Goal: Task Accomplishment & Management: Manage account settings

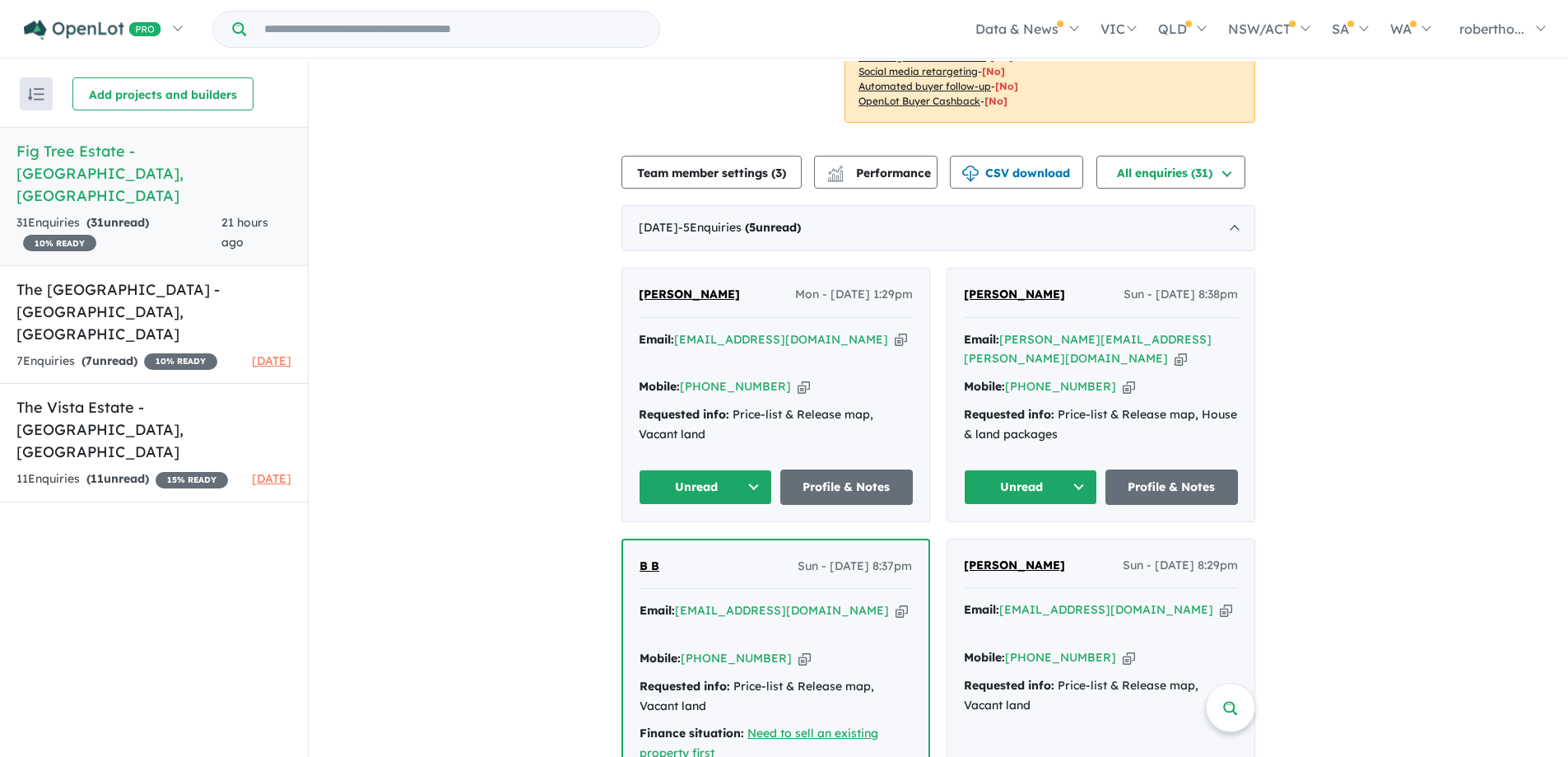
scroll to position [330, 0]
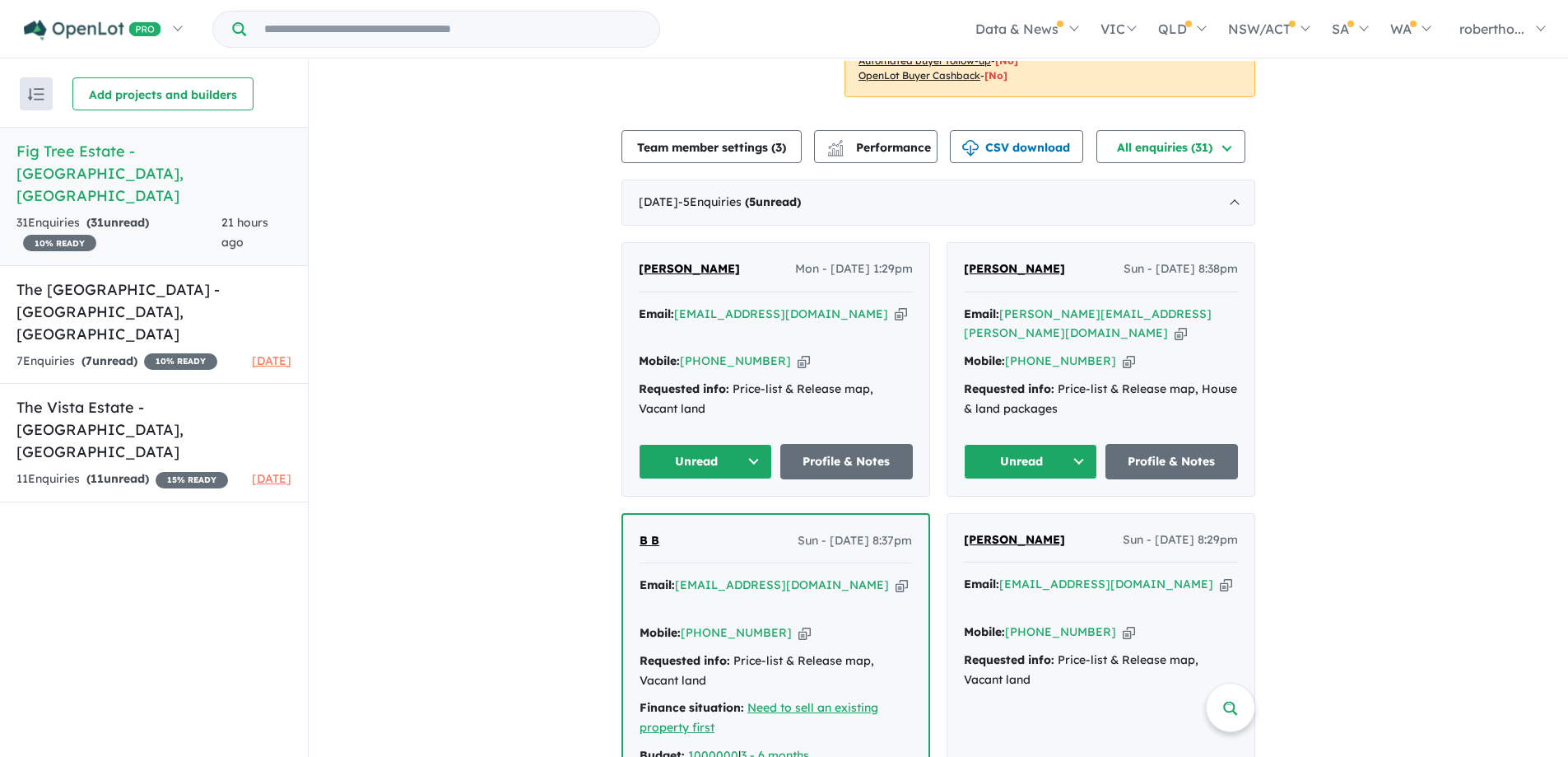
click at [895, 314] on icon "button" at bounding box center [901, 315] width 12 height 18
click at [798, 353] on icon "button" at bounding box center [804, 361] width 12 height 18
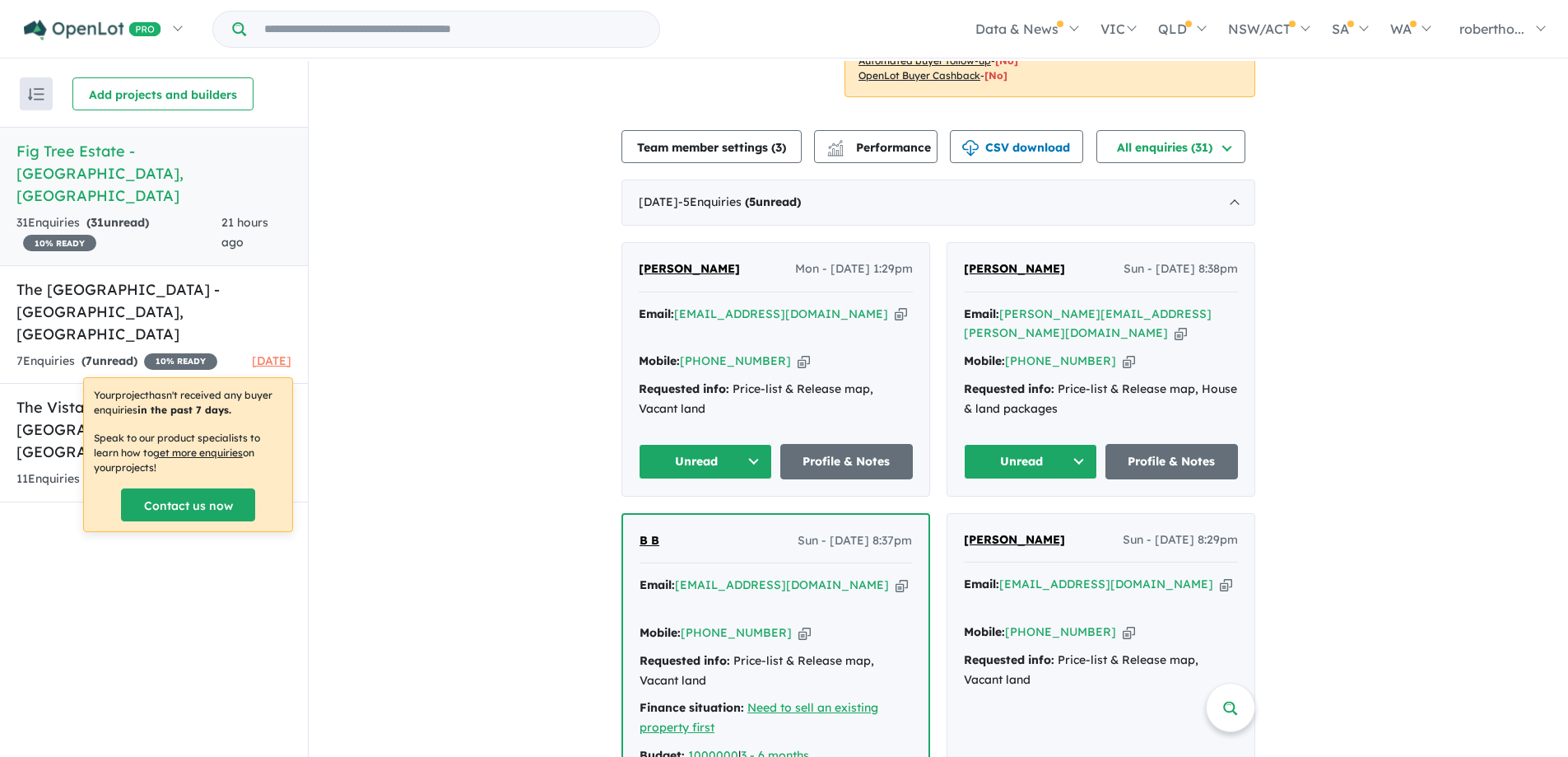
click at [1178, 324] on icon "button" at bounding box center [1181, 333] width 12 height 18
click at [1123, 353] on icon "button" at bounding box center [1129, 361] width 12 height 18
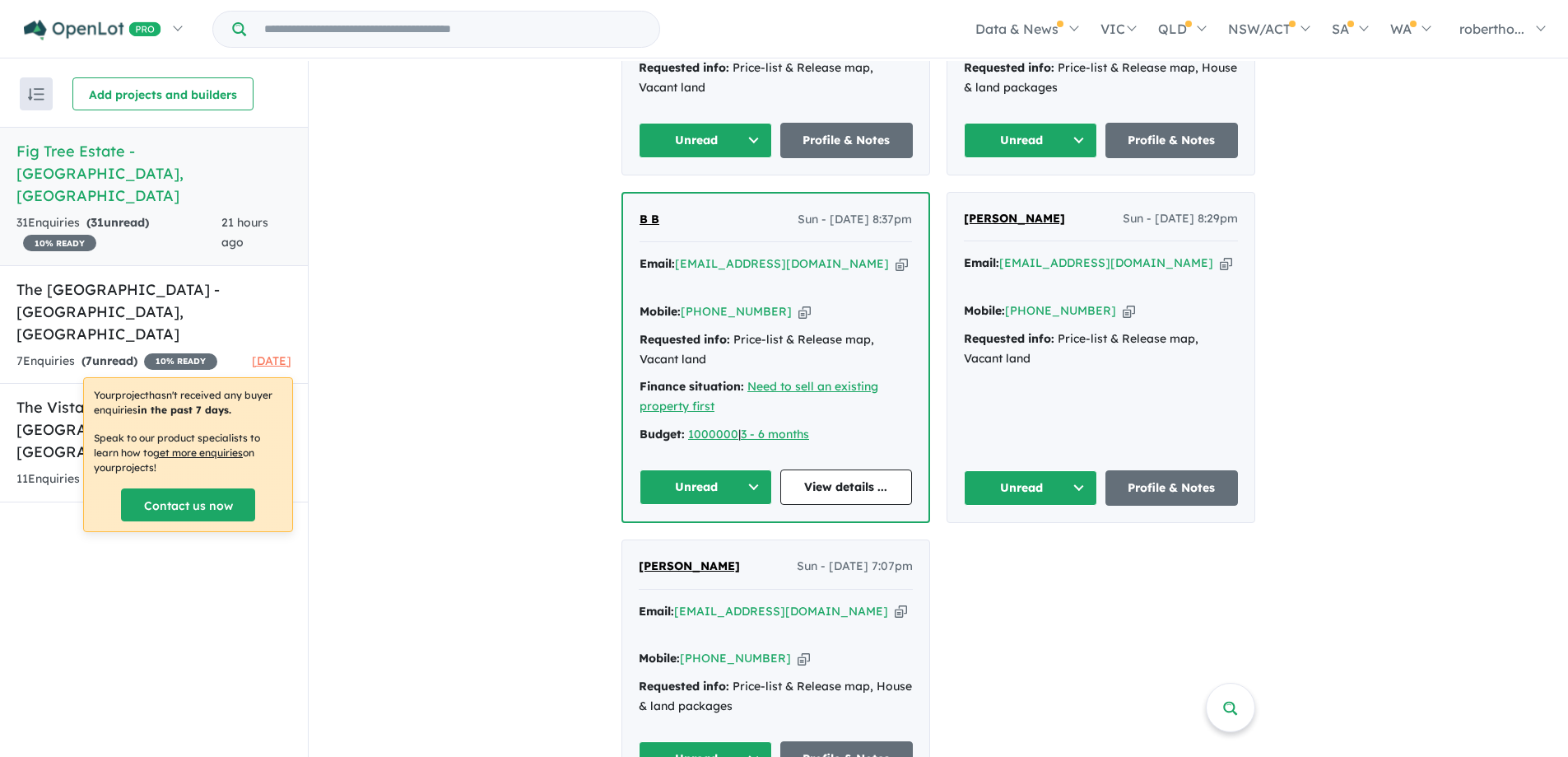
scroll to position [659, 0]
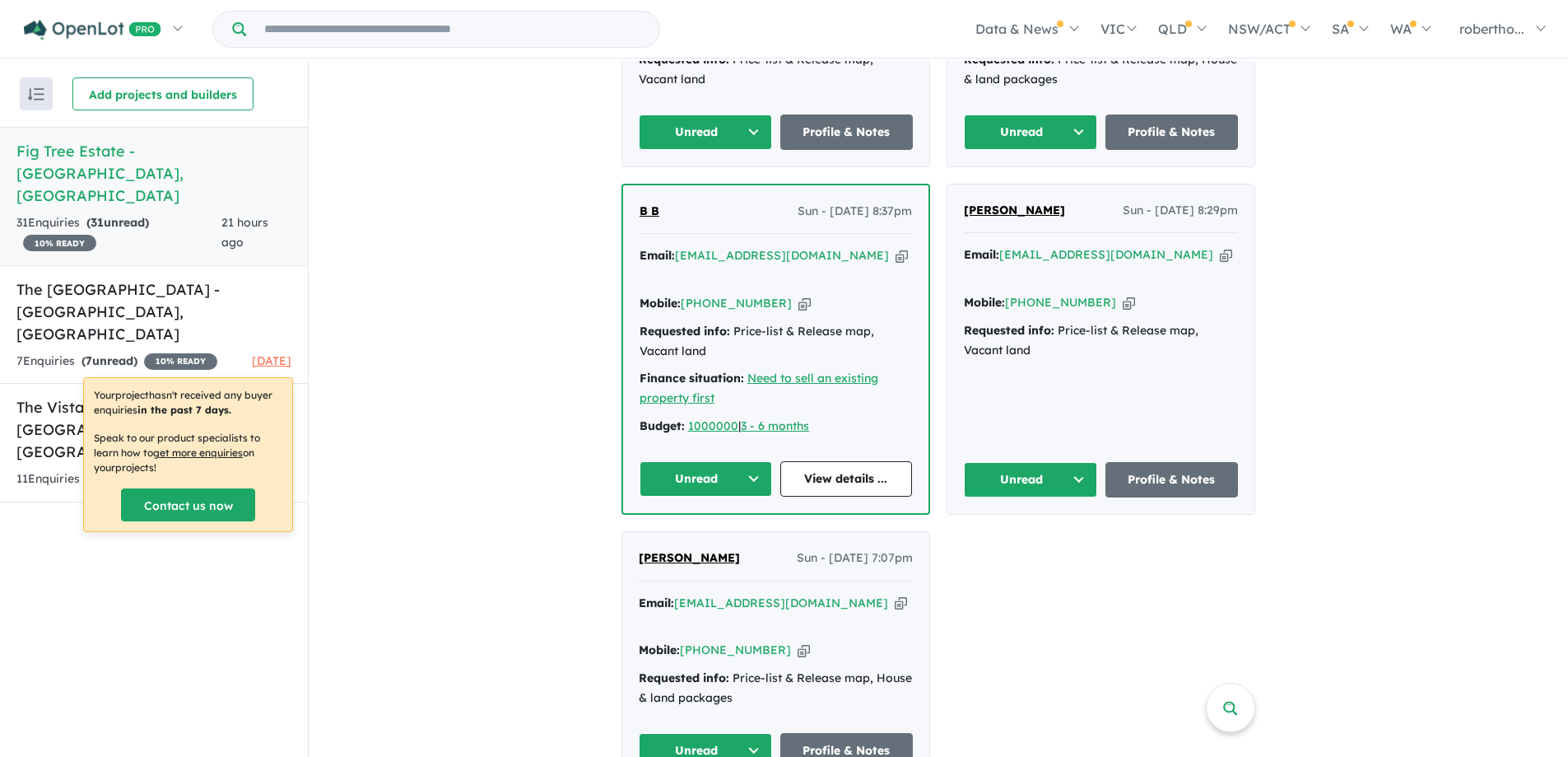
click at [896, 247] on icon "button" at bounding box center [902, 256] width 12 height 18
drag, startPoint x: 780, startPoint y: 278, endPoint x: 788, endPoint y: 277, distance: 8.1
click at [799, 295] on icon "button" at bounding box center [805, 304] width 12 height 18
click at [1220, 246] on icon "button" at bounding box center [1226, 255] width 12 height 18
click at [1123, 294] on icon "button" at bounding box center [1129, 303] width 12 height 18
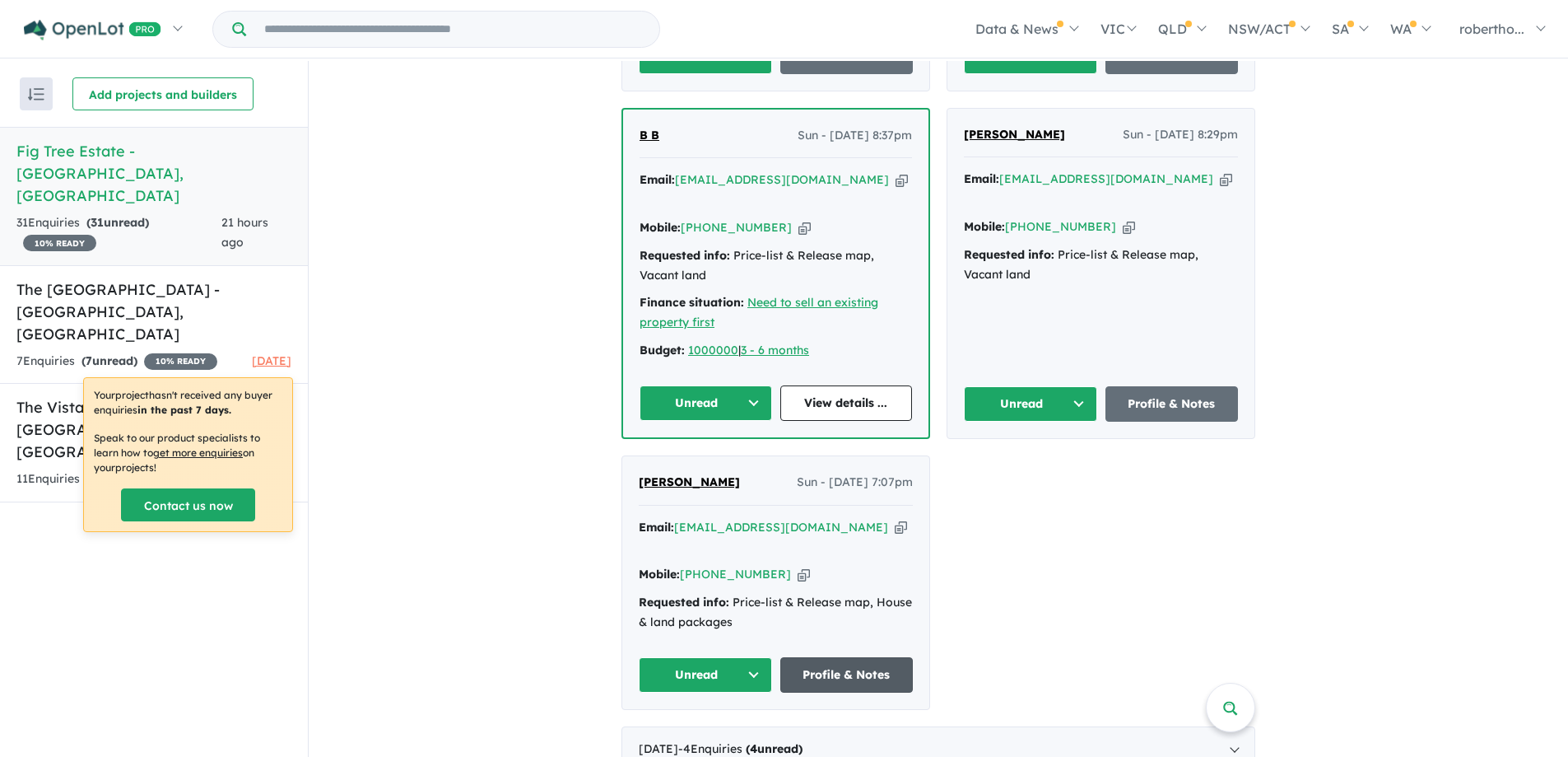
scroll to position [824, 0]
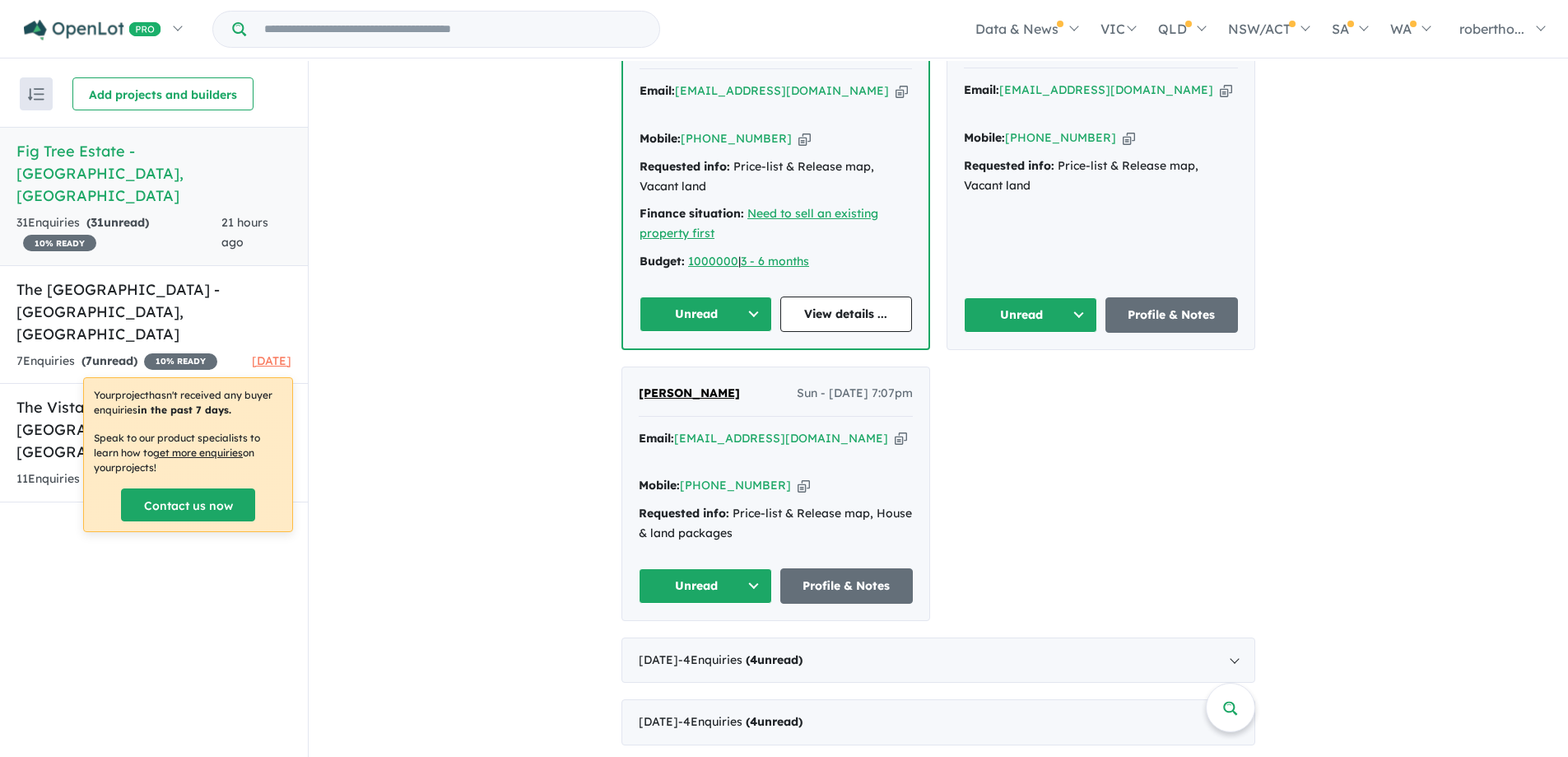
click at [798, 477] on icon "button" at bounding box center [804, 486] width 12 height 18
click at [800, 429] on div "Email: [EMAIL_ADDRESS][DOMAIN_NAME] Copied!" at bounding box center [775, 449] width 274 height 40
click at [816, 429] on div "Email: [EMAIL_ADDRESS][DOMAIN_NAME] Copied!" at bounding box center [775, 449] width 274 height 40
click at [895, 430] on icon "button" at bounding box center [901, 439] width 12 height 18
